Goal: Task Accomplishment & Management: Manage account settings

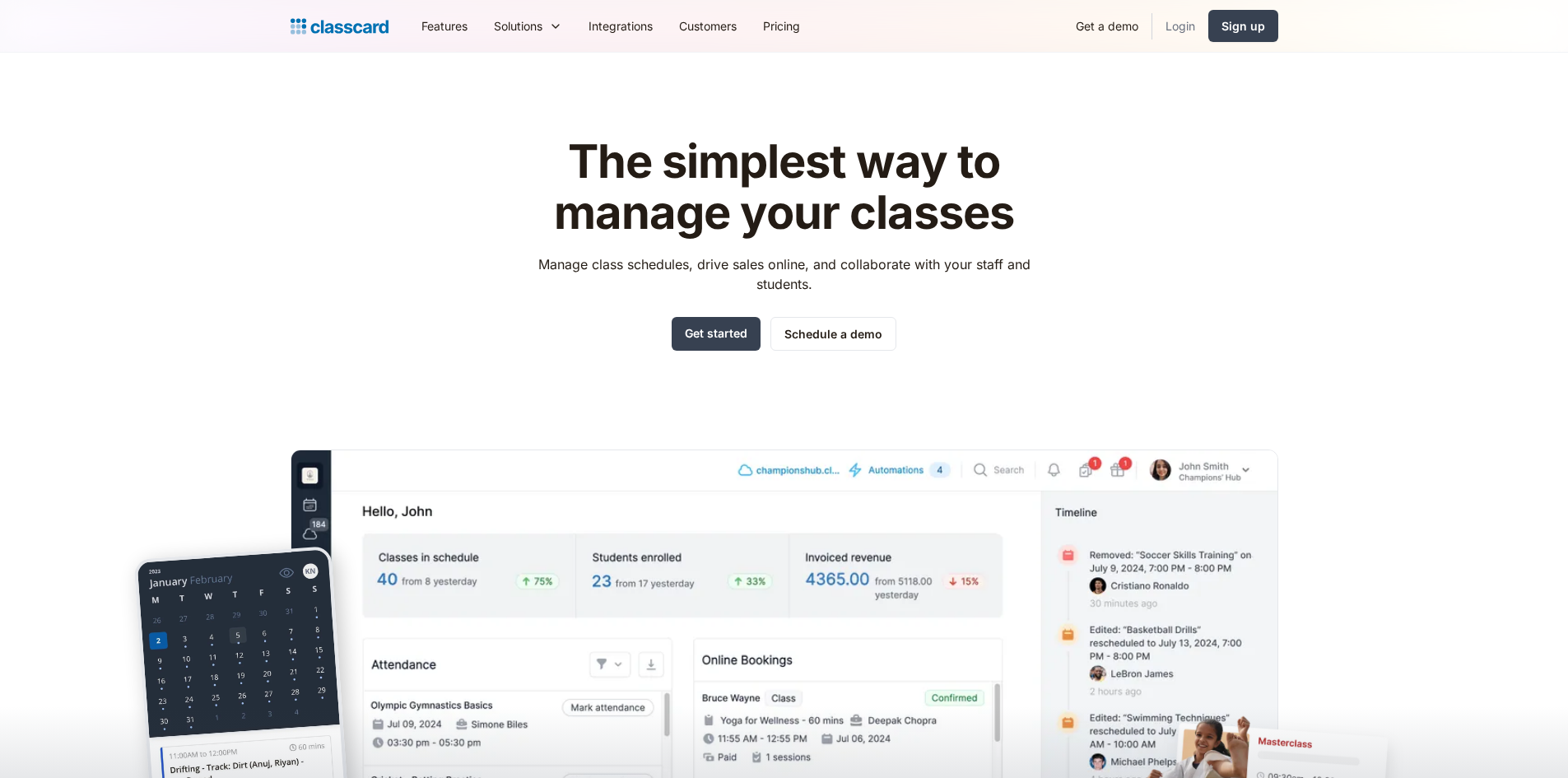
click at [1176, 38] on link "Login" at bounding box center [1181, 26] width 56 height 37
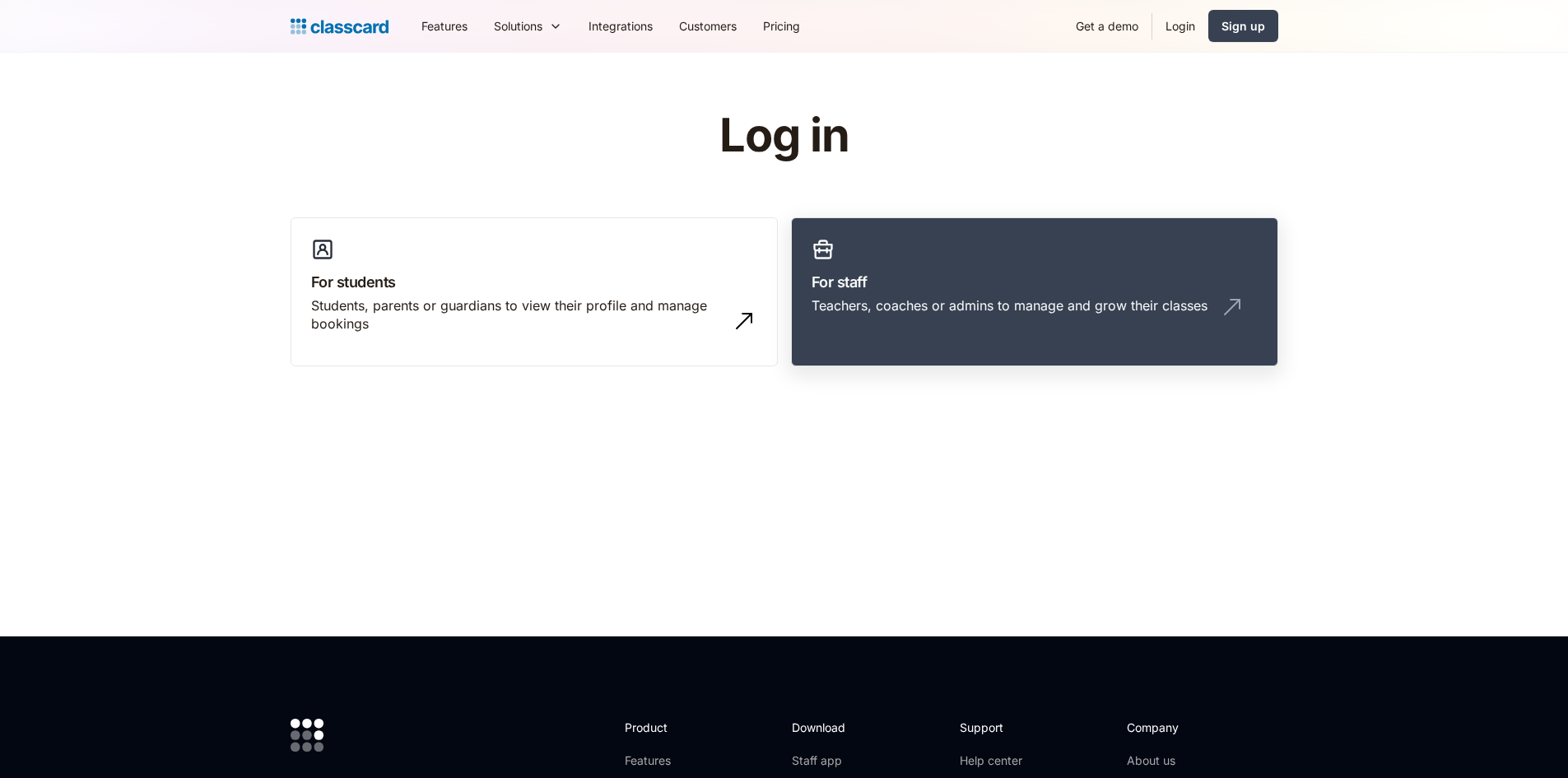
click at [1092, 300] on div "Teachers, coaches or admins to manage and grow their classes" at bounding box center [1009, 305] width 396 height 18
